Goal: Task Accomplishment & Management: Manage account settings

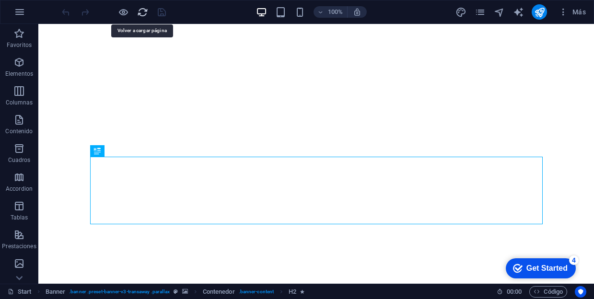
click at [140, 8] on icon "reload" at bounding box center [142, 12] width 11 height 11
click at [143, 14] on icon "reload" at bounding box center [142, 12] width 11 height 11
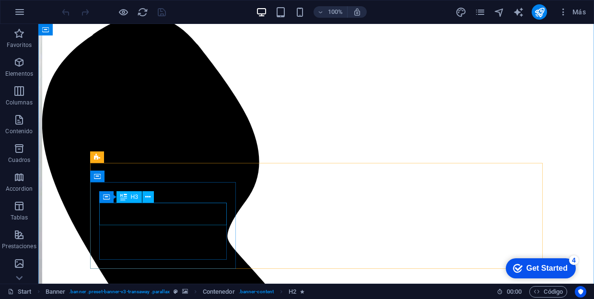
scroll to position [282, 0]
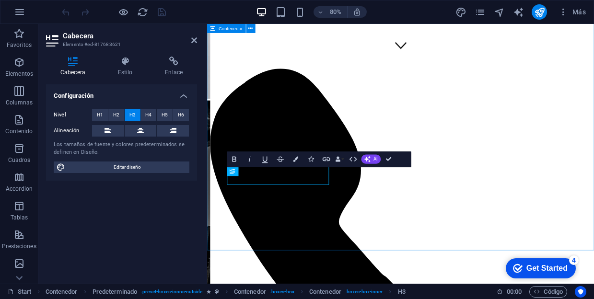
scroll to position [347, 0]
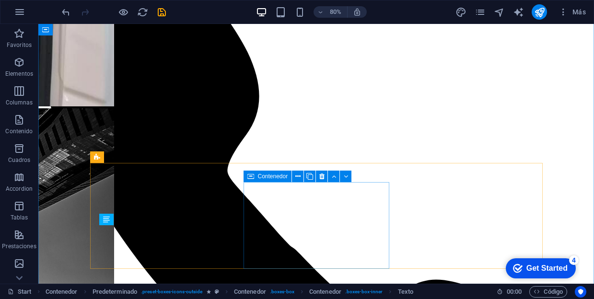
scroll to position [282, 0]
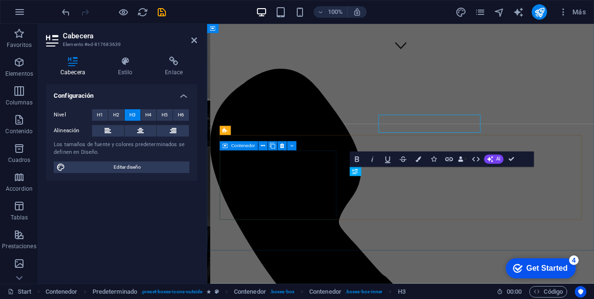
scroll to position [347, 0]
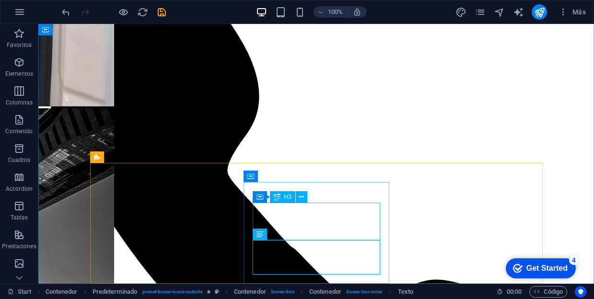
scroll to position [282, 0]
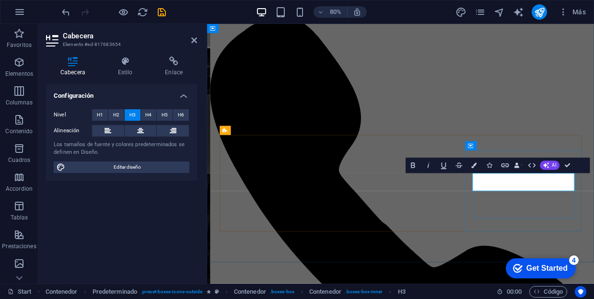
drag, startPoint x: 580, startPoint y: 223, endPoint x: 548, endPoint y: 222, distance: 32.6
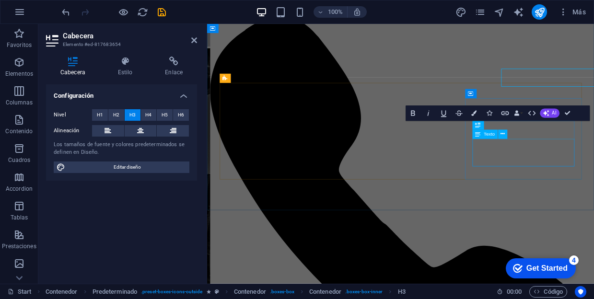
scroll to position [412, 0]
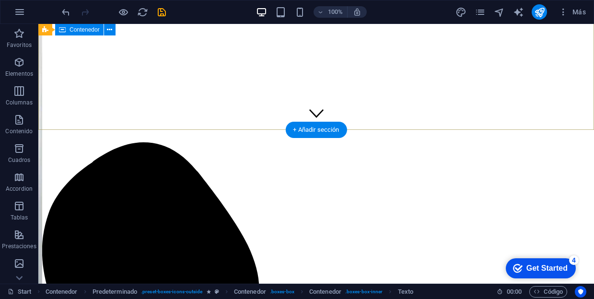
scroll to position [0, 0]
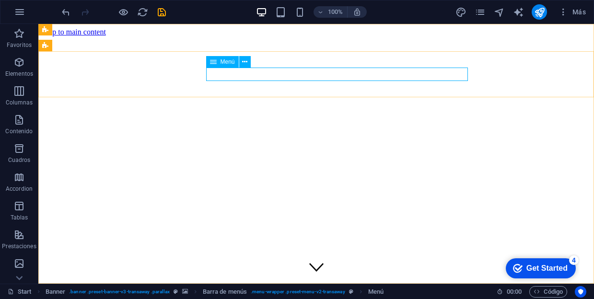
click at [221, 64] on span "Menú" at bounding box center [228, 62] width 14 height 6
click at [246, 62] on icon at bounding box center [244, 62] width 5 height 10
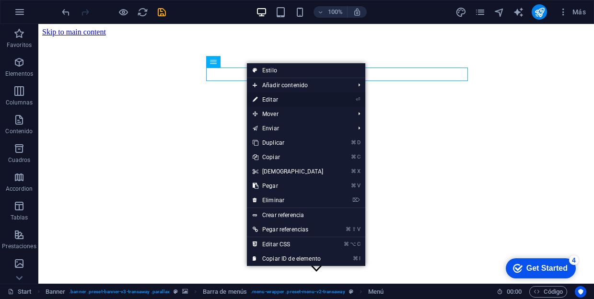
click at [269, 98] on link "⏎ Editar" at bounding box center [288, 100] width 82 height 14
select select
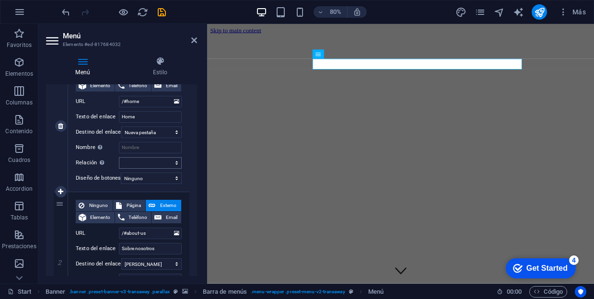
scroll to position [124, 0]
click at [172, 135] on select "Nueva pestaña Misma pestaña Superposición" at bounding box center [151, 132] width 60 height 12
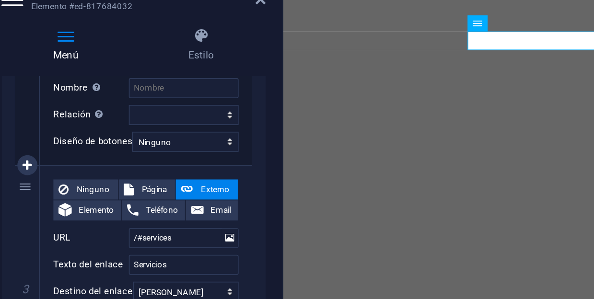
scroll to position [308, 0]
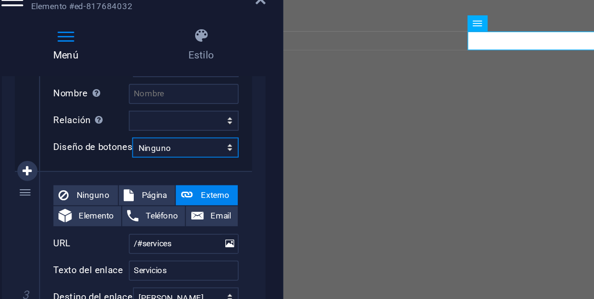
click at [168, 129] on select "Ninguno Predeterminado Principal Secundario" at bounding box center [151, 125] width 61 height 12
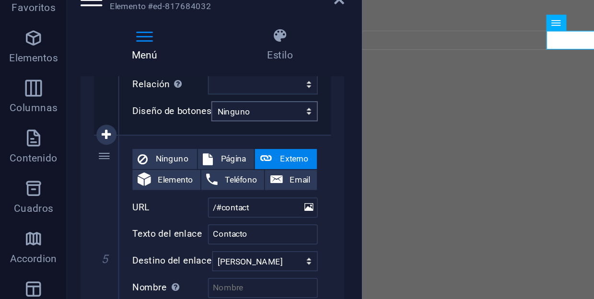
scroll to position [599, 0]
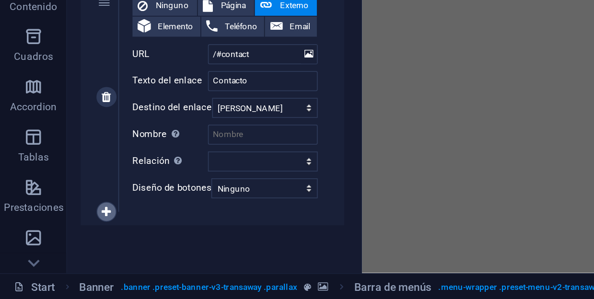
click at [60, 246] on icon at bounding box center [60, 249] width 5 height 7
select select
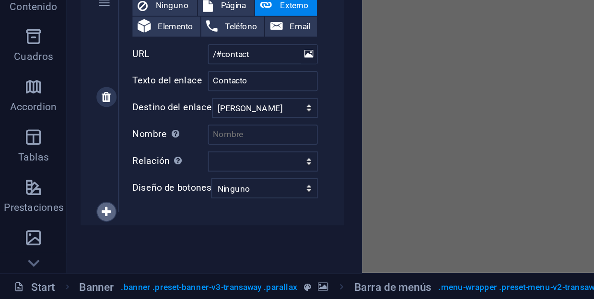
select select
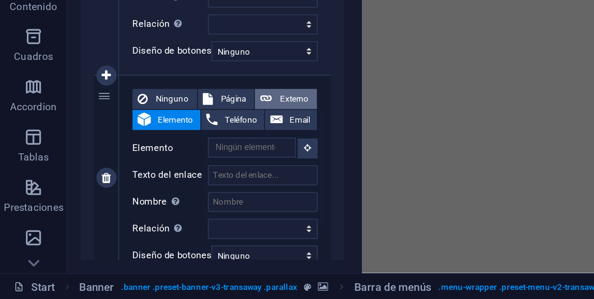
scroll to position [0, 0]
click at [164, 187] on span "Externo" at bounding box center [168, 184] width 20 height 12
select select
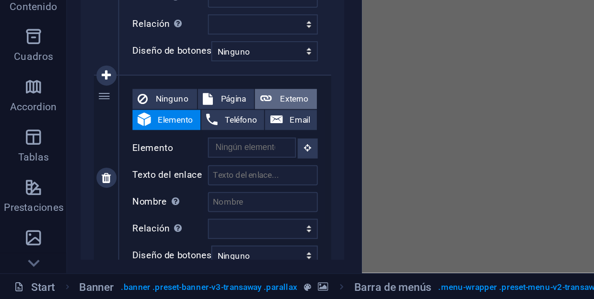
select select
select select "blank"
select select
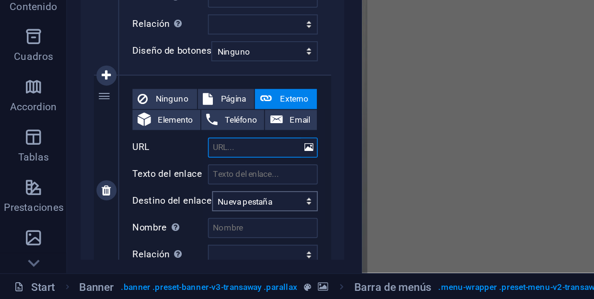
paste input "[URL][DOMAIN_NAME]"
type input "[URL][DOMAIN_NAME]"
select select
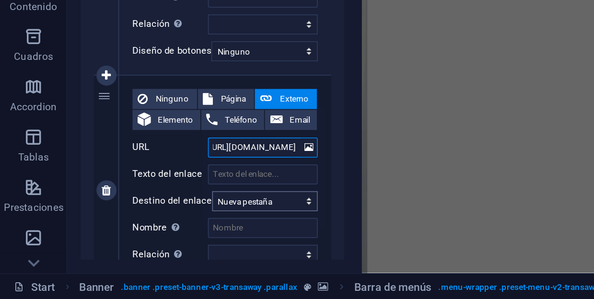
select select
type input "[URL][DOMAIN_NAME]"
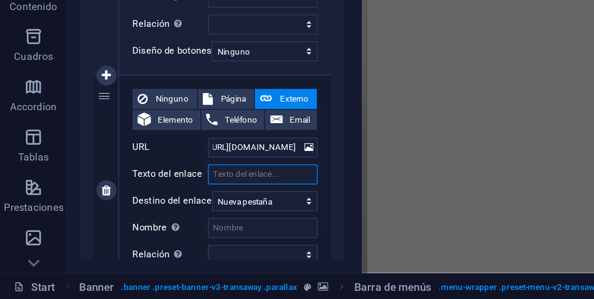
click at [140, 230] on input "Texto del enlace" at bounding box center [150, 228] width 63 height 12
type input "REservas"
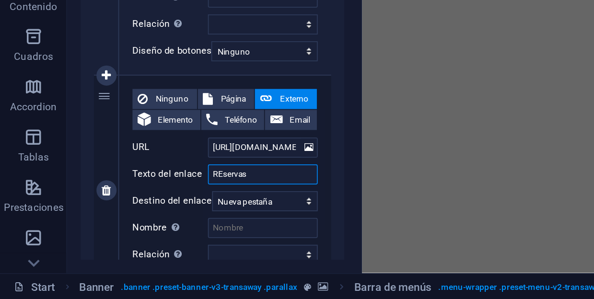
select select
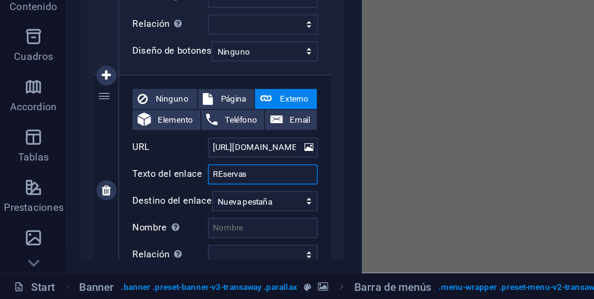
select select
type input "Reservas"
select select
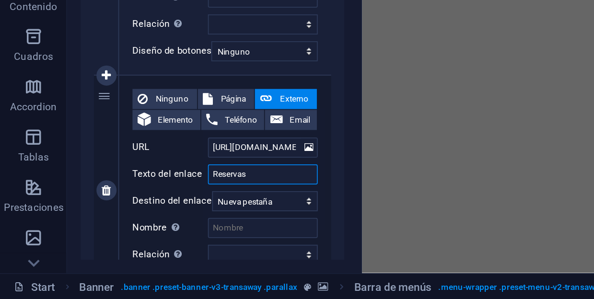
select select
type input "Reservas"
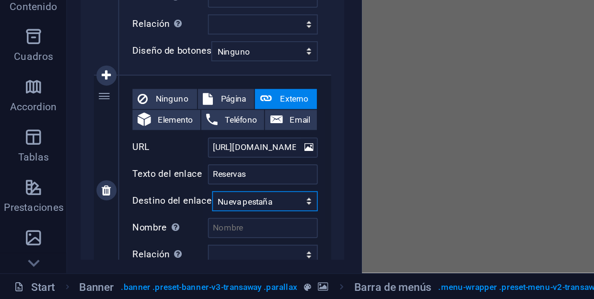
click at [143, 243] on select "Nueva pestaña Misma pestaña Superposición" at bounding box center [151, 243] width 60 height 12
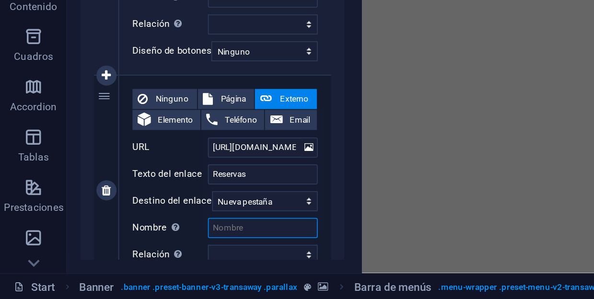
click at [133, 258] on input "Nombre Una descripción adicional del enlace no debería ser igual al texto del e…" at bounding box center [150, 258] width 63 height 12
type input "Pagos"
select select
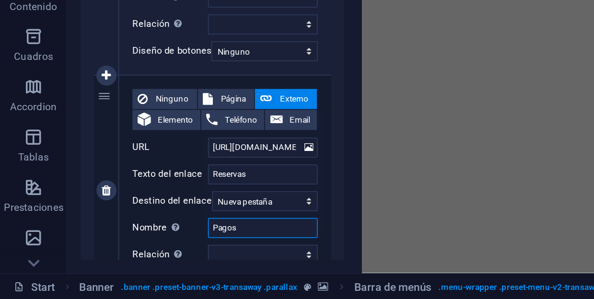
select select
type input "Pagos, Reservas"
select select
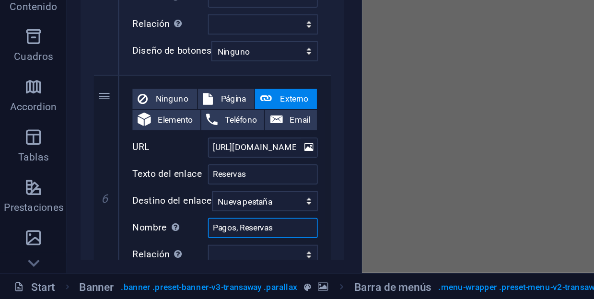
select select
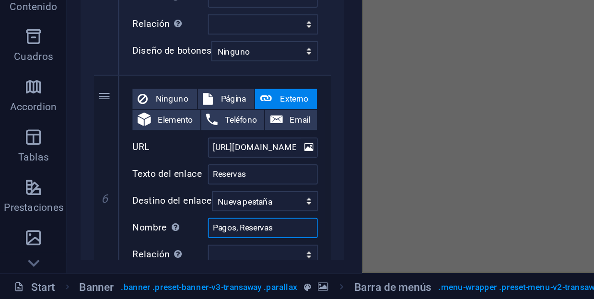
type input "Pagos, Reservas"
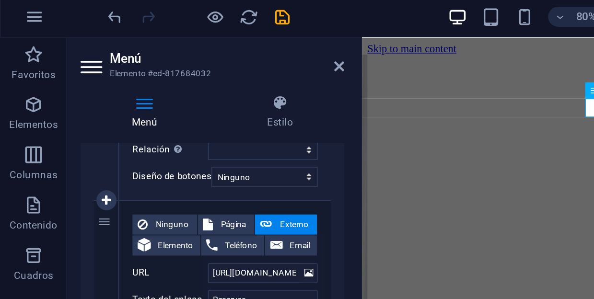
scroll to position [731, 0]
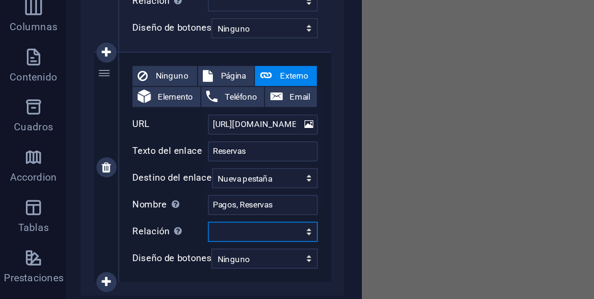
click at [152, 214] on select "alternativo autor marcador externo ayuda licencia siguiente nofollow noreferrer…" at bounding box center [150, 220] width 63 height 12
click at [140, 233] on select "Ninguno Predeterminado Principal Secundario" at bounding box center [151, 236] width 61 height 12
select select "primary"
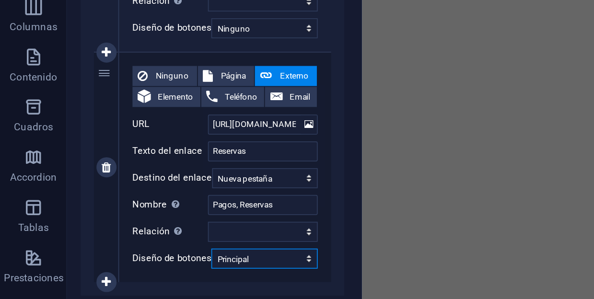
select select
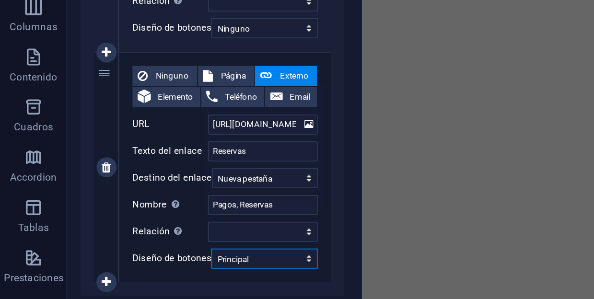
select select
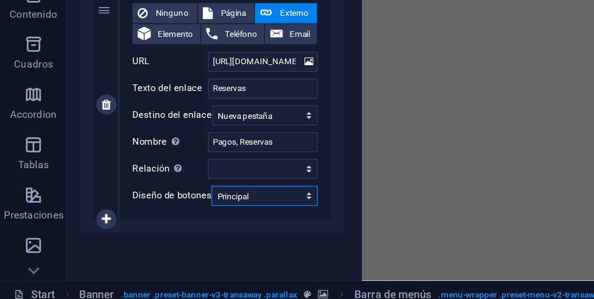
click at [159, 232] on select "Ninguno Predeterminado Principal Secundario" at bounding box center [151, 236] width 61 height 12
select select "secondary"
select select
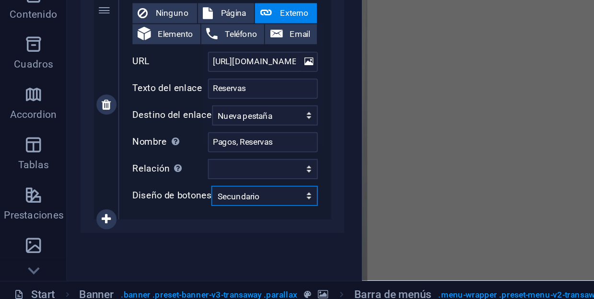
select select
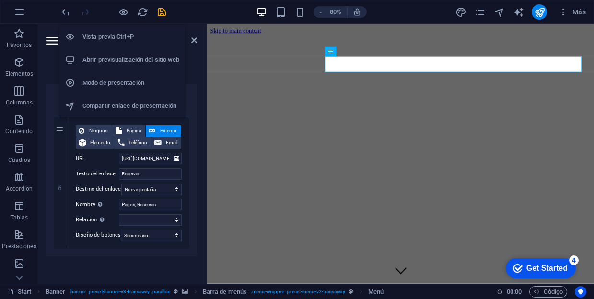
click at [130, 41] on h6 "Vista previa Ctrl+P" at bounding box center [130, 37] width 97 height 12
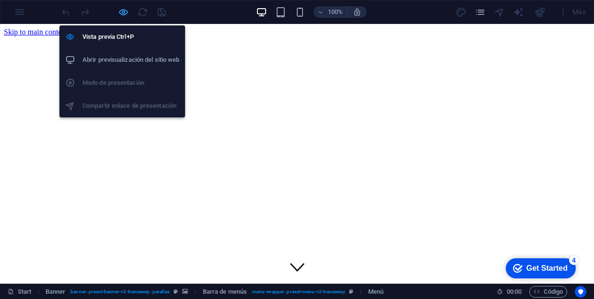
click at [126, 12] on icon "button" at bounding box center [123, 12] width 11 height 11
select select
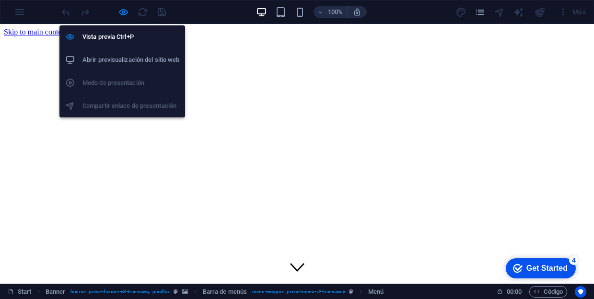
select select "secondary"
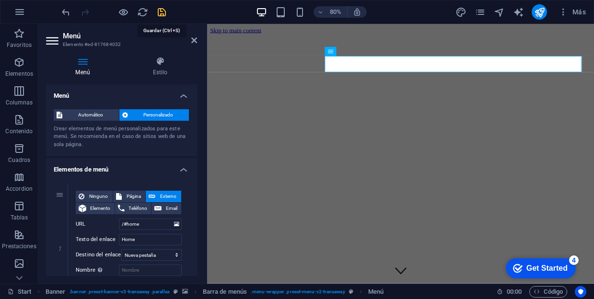
click at [164, 14] on icon "save" at bounding box center [161, 12] width 11 height 11
select select
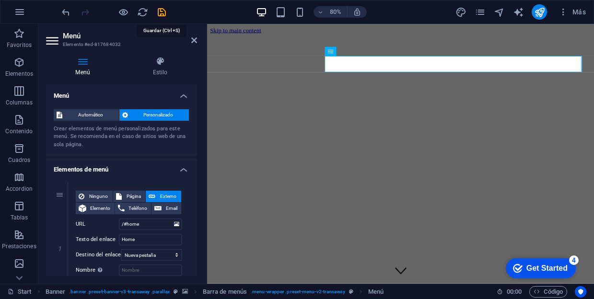
select select "secondary"
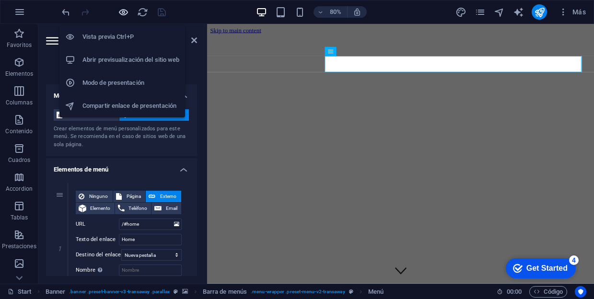
click at [122, 10] on icon "button" at bounding box center [123, 12] width 11 height 11
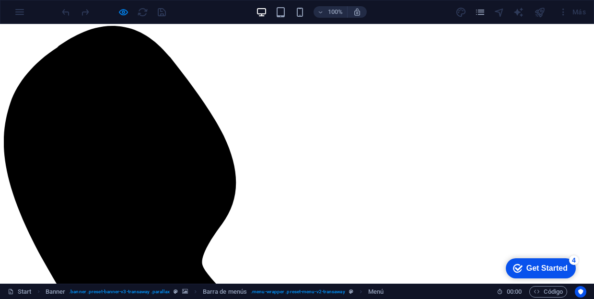
scroll to position [0, 0]
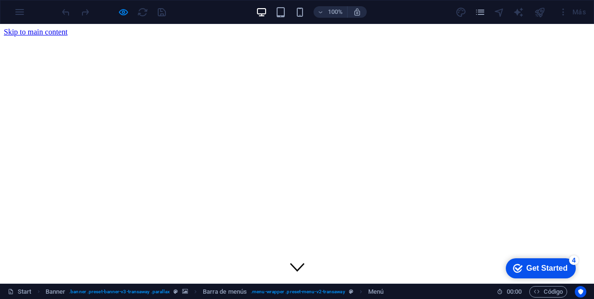
click at [162, 16] on div at bounding box center [113, 11] width 107 height 15
click at [124, 18] on div at bounding box center [113, 11] width 107 height 15
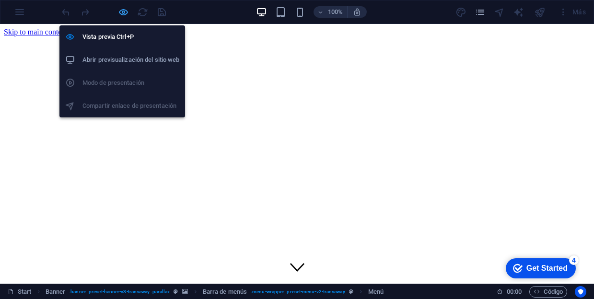
click at [121, 12] on icon "button" at bounding box center [123, 12] width 11 height 11
select select
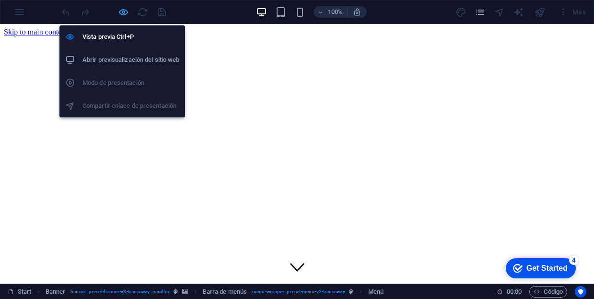
select select "secondary"
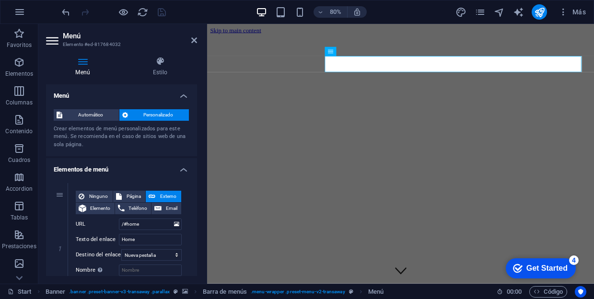
click at [158, 15] on div at bounding box center [113, 11] width 107 height 15
click at [193, 44] on icon at bounding box center [194, 40] width 6 height 8
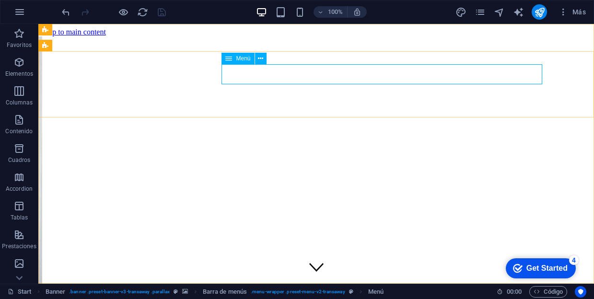
click at [229, 55] on icon at bounding box center [228, 59] width 7 height 12
click at [229, 57] on icon at bounding box center [228, 59] width 7 height 12
select select
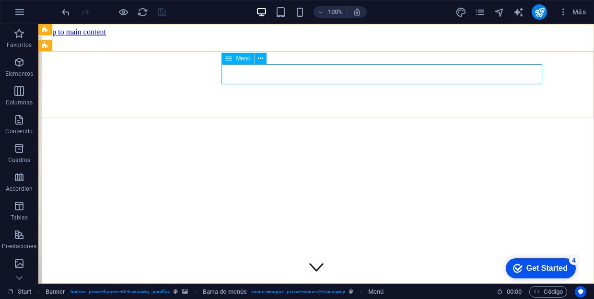
select select
select select "secondary"
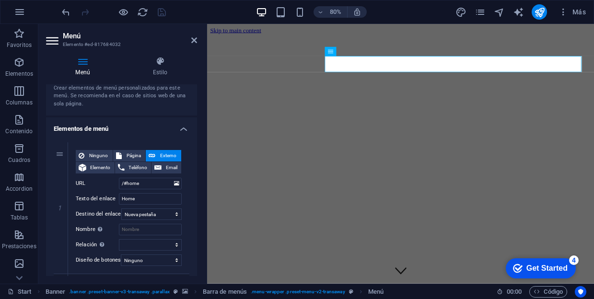
scroll to position [42, 0]
click at [131, 199] on input "Home" at bounding box center [150, 198] width 63 height 12
type input "INICIO"
select select
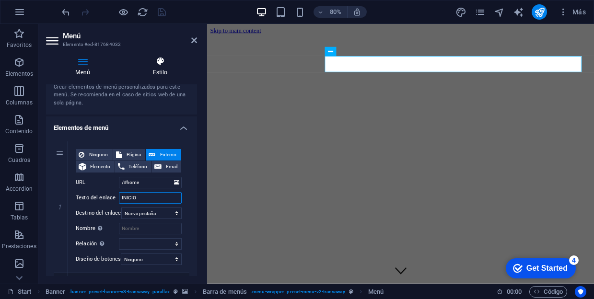
select select
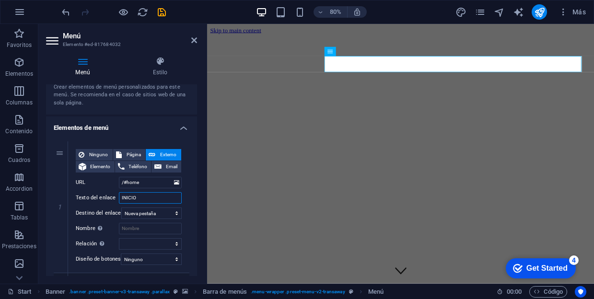
type input "INICIO"
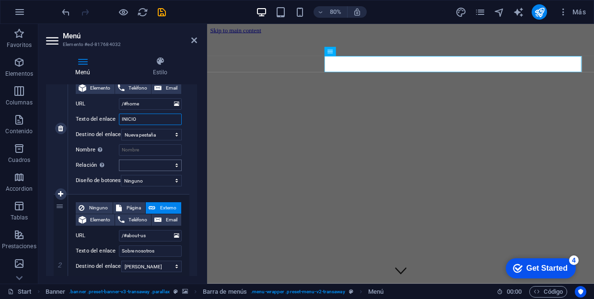
scroll to position [122, 0]
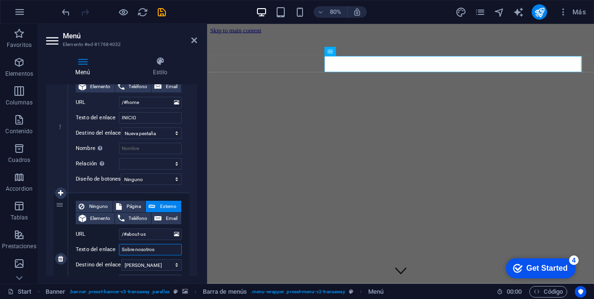
click at [139, 246] on input "Sobre nosotros" at bounding box center [150, 250] width 63 height 12
type input "QUIENES S"
select select
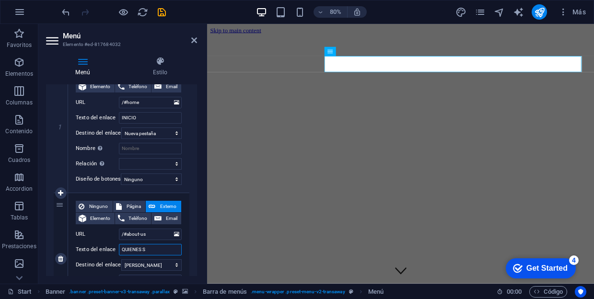
select select
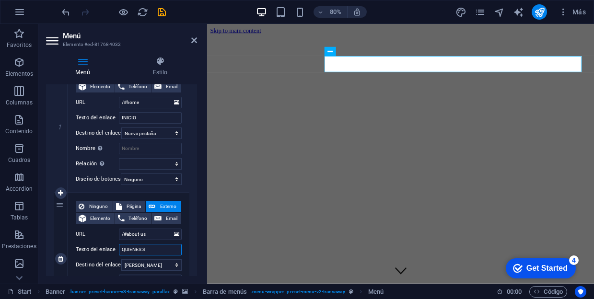
type input "QUIENES SO"
select select
type input "QUIENES SOM"
select select
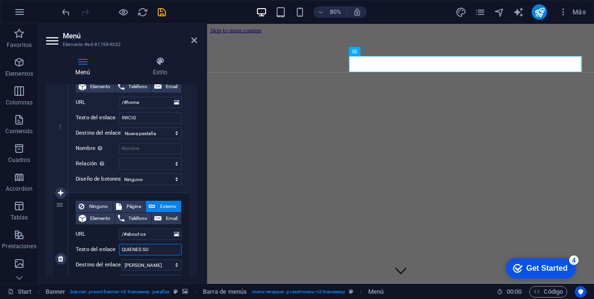
select select
type input "QUIENES SOMOS"
select select
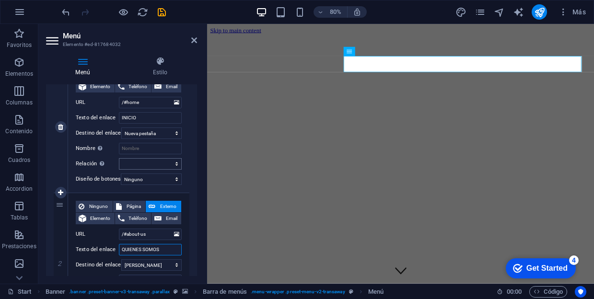
select select
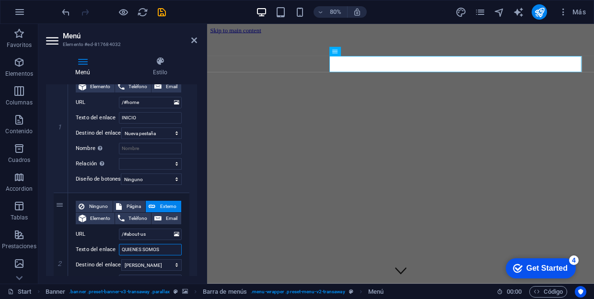
type input "QUIENES SOMOS"
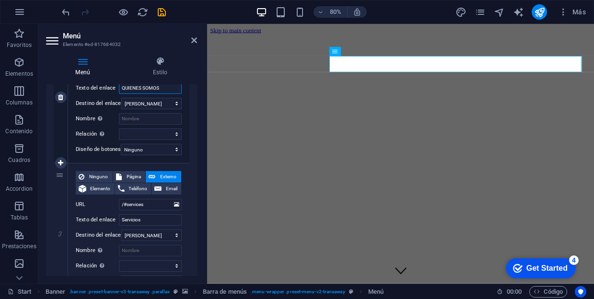
scroll to position [284, 0]
click at [136, 220] on input "Servicios" at bounding box center [150, 220] width 63 height 12
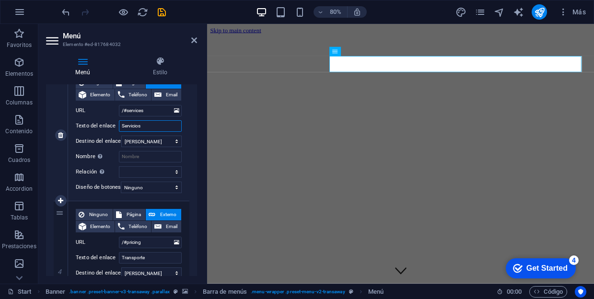
scroll to position [416, 0]
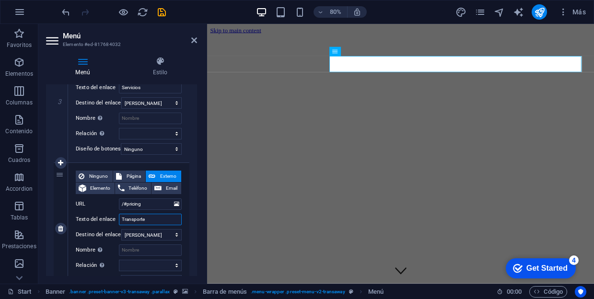
click at [139, 221] on input "Transporte" at bounding box center [150, 220] width 63 height 12
type input "FLOTA"
select select
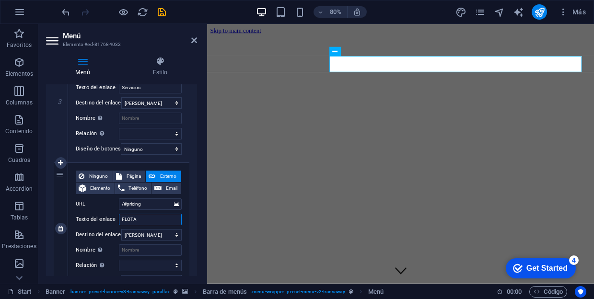
select select
type input "FLOTA"
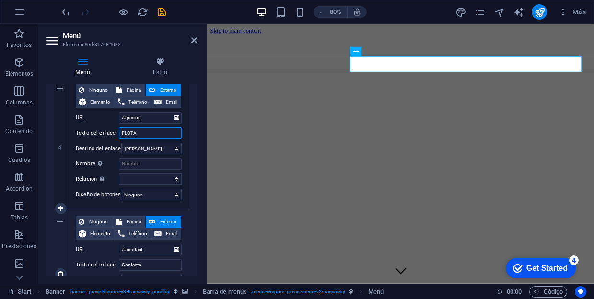
scroll to position [505, 0]
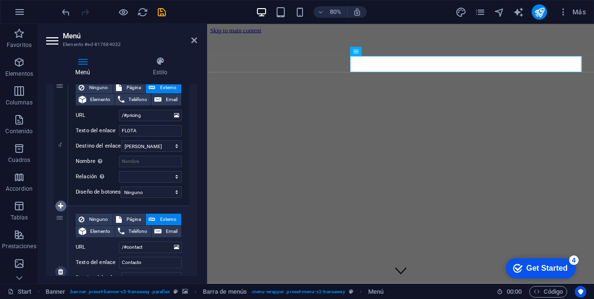
click at [60, 207] on icon at bounding box center [60, 206] width 5 height 7
select select
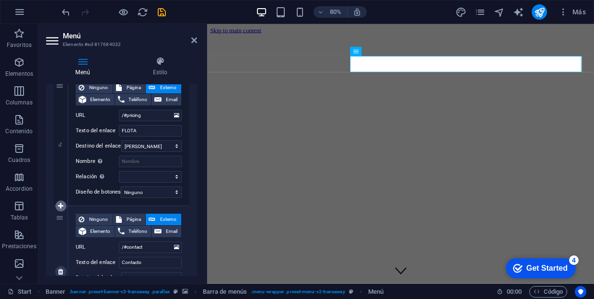
select select
type input "/#contact"
type input "Contacto"
select select
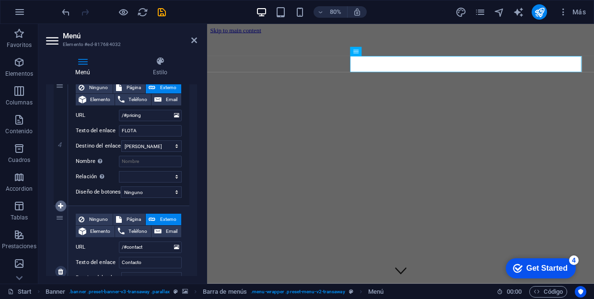
select select
select select "secondary"
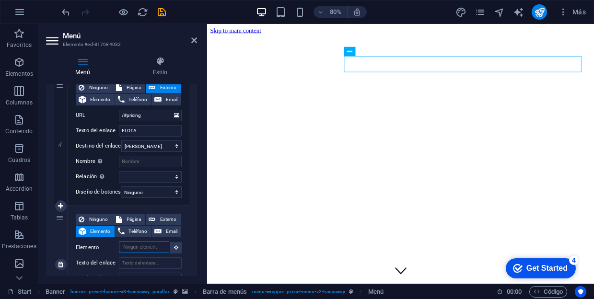
click at [129, 249] on input "Elemento" at bounding box center [144, 248] width 50 height 12
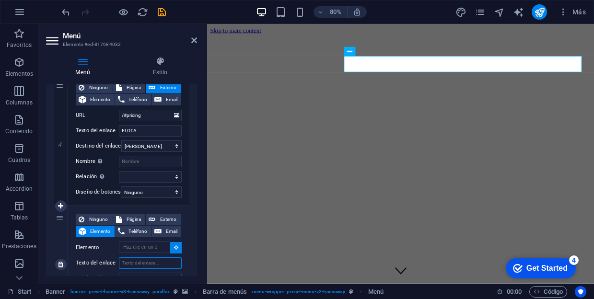
click at [129, 263] on input "Texto del enlace" at bounding box center [150, 264] width 63 height 12
type input "DESTINOS"
select select
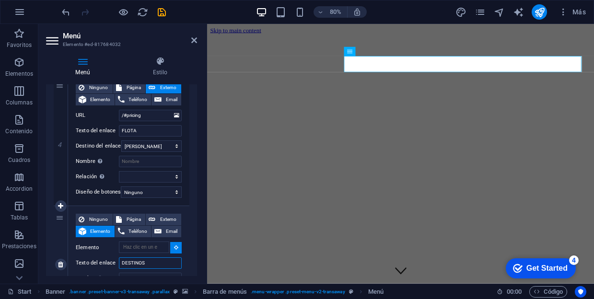
select select
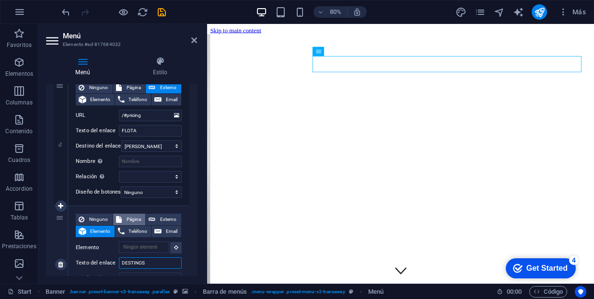
type input "DESTINOS"
click at [134, 220] on span "Página" at bounding box center [134, 220] width 18 height 12
select select
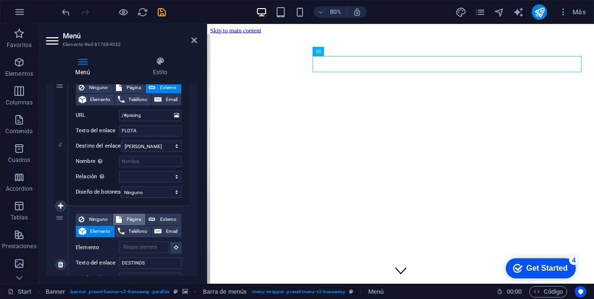
select select
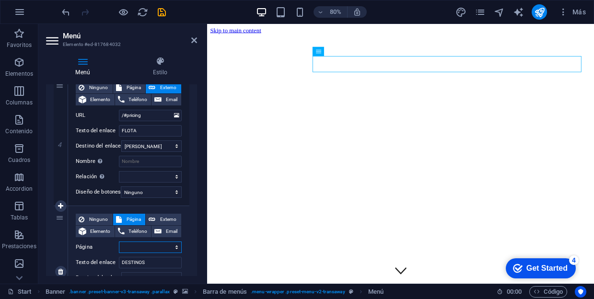
click at [176, 247] on select "Start Subpage Legal Notice Privacy" at bounding box center [150, 248] width 63 height 12
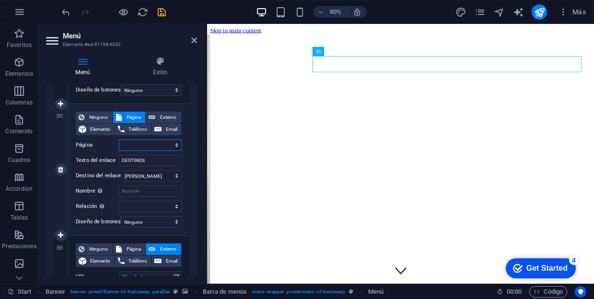
scroll to position [606, 0]
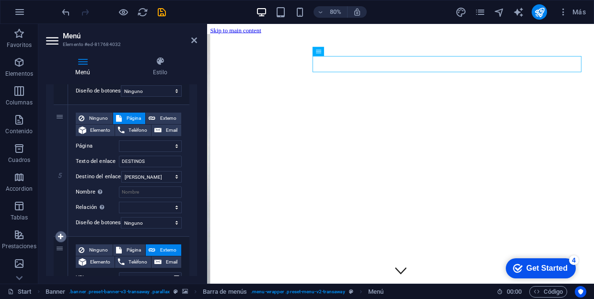
click at [62, 237] on icon at bounding box center [60, 237] width 5 height 7
select select
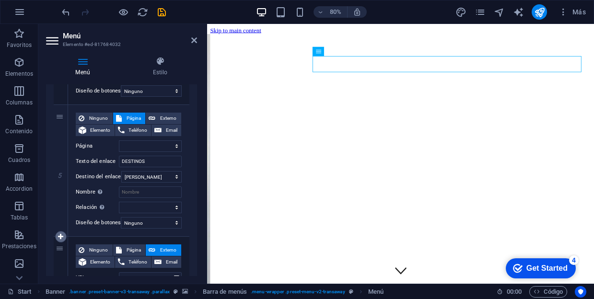
select select
type input "/#contact"
type input "Contacto"
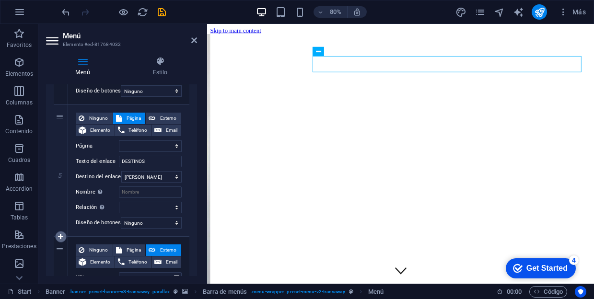
select select
select select "secondary"
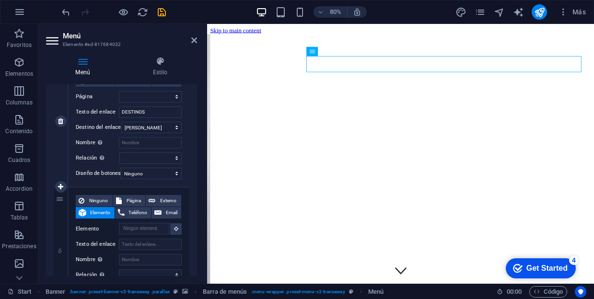
scroll to position [672, 0]
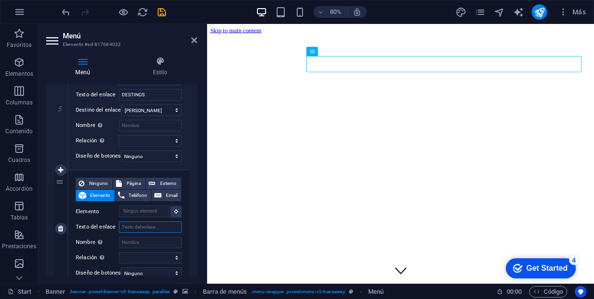
click at [132, 228] on input "Texto del enlace" at bounding box center [150, 228] width 63 height 12
type input "BLOG"
select select
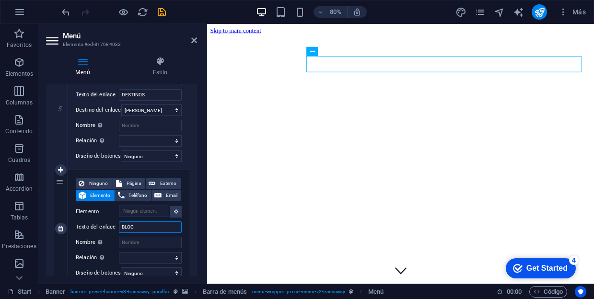
select select
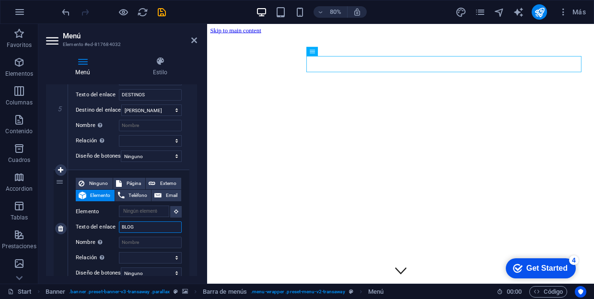
select select
type input "BLOG"
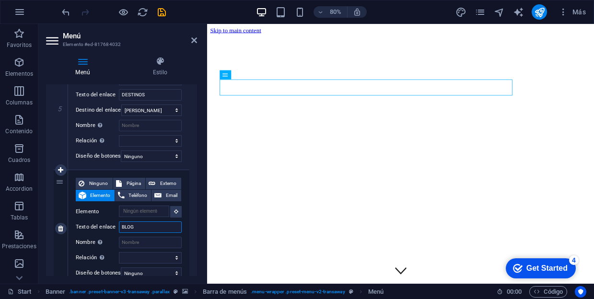
select select
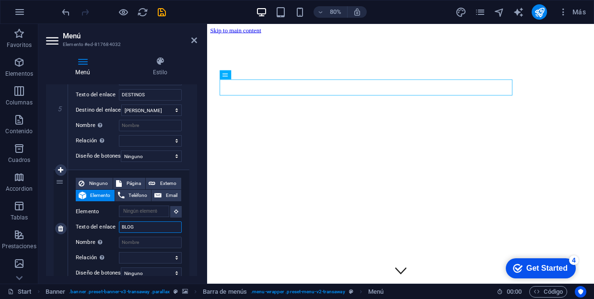
select select
type input "BLOG /"
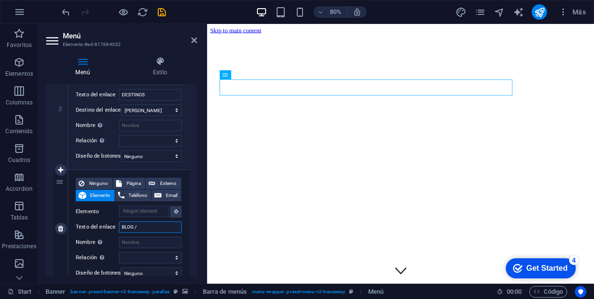
select select
click at [60, 230] on icon at bounding box center [60, 228] width 5 height 7
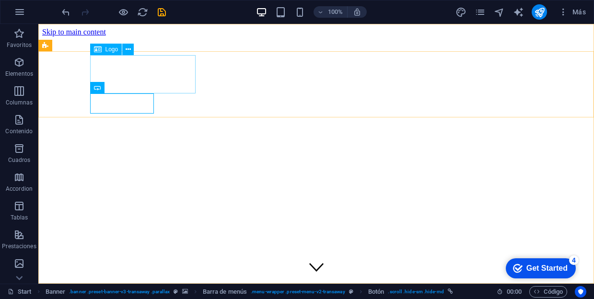
click at [97, 50] on icon at bounding box center [98, 50] width 8 height 12
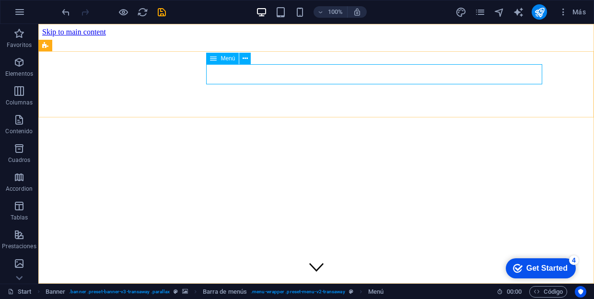
click at [213, 60] on icon at bounding box center [213, 59] width 7 height 12
click at [212, 56] on icon at bounding box center [213, 59] width 7 height 12
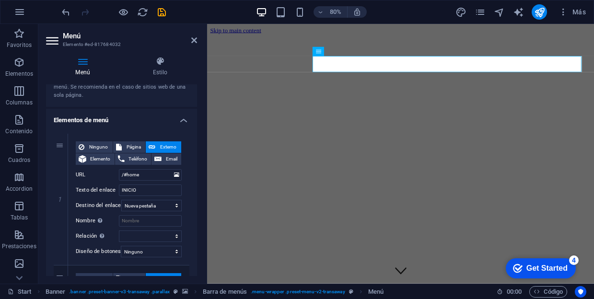
scroll to position [5, 0]
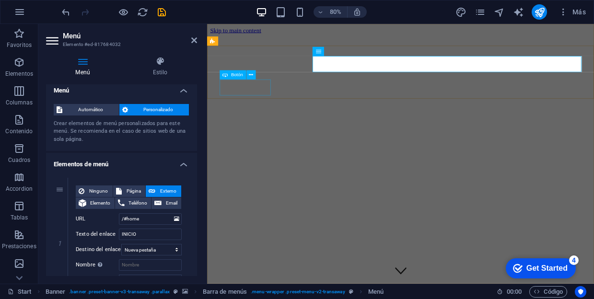
click at [227, 75] on icon at bounding box center [225, 74] width 5 height 9
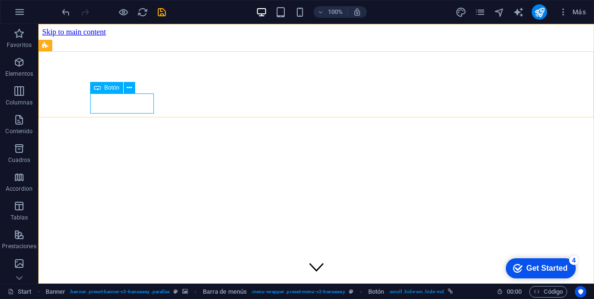
click at [106, 91] on span "Botón" at bounding box center [112, 88] width 15 height 6
click at [129, 88] on icon at bounding box center [129, 88] width 5 height 10
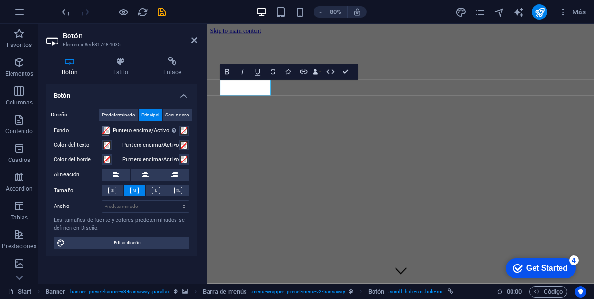
click at [107, 134] on span at bounding box center [106, 131] width 8 height 8
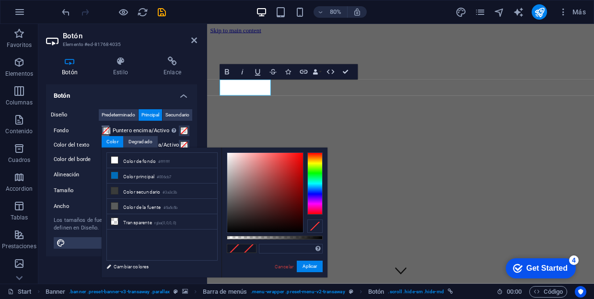
click at [272, 172] on div at bounding box center [265, 193] width 76 height 80
click at [290, 163] on div at bounding box center [265, 193] width 76 height 80
click at [305, 265] on button "Aplicar" at bounding box center [310, 267] width 26 height 12
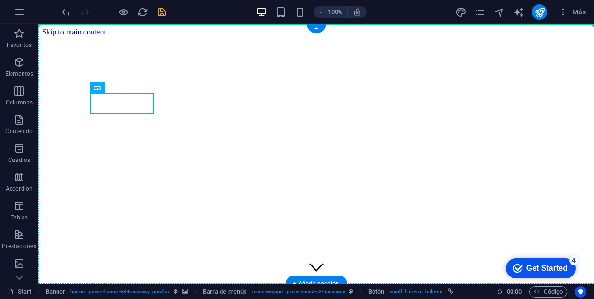
drag, startPoint x: 142, startPoint y: 110, endPoint x: 170, endPoint y: 136, distance: 37.7
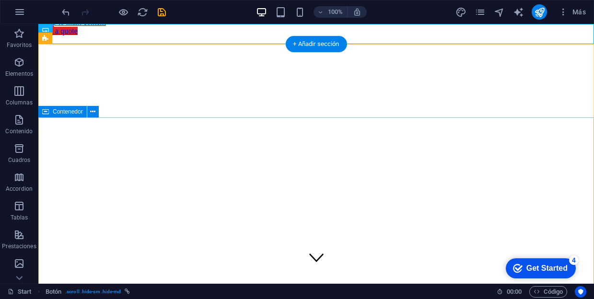
scroll to position [0, 0]
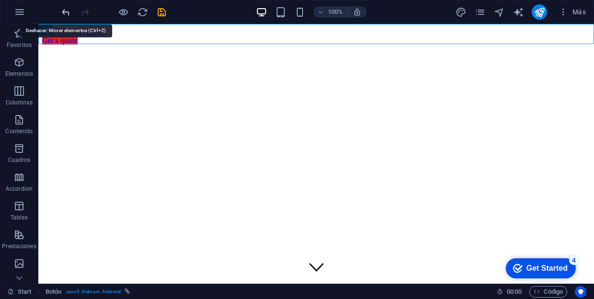
click at [67, 15] on icon "undo" at bounding box center [65, 12] width 11 height 11
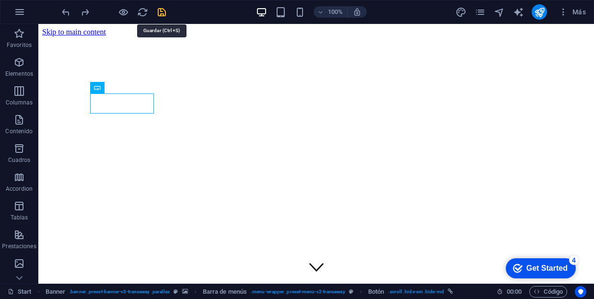
click at [165, 15] on icon "save" at bounding box center [161, 12] width 11 height 11
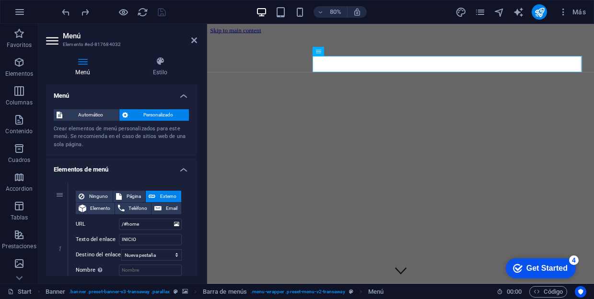
click at [187, 12] on div "80% Más" at bounding box center [325, 11] width 530 height 15
click at [193, 38] on icon at bounding box center [194, 40] width 6 height 8
